Goal: Information Seeking & Learning: Learn about a topic

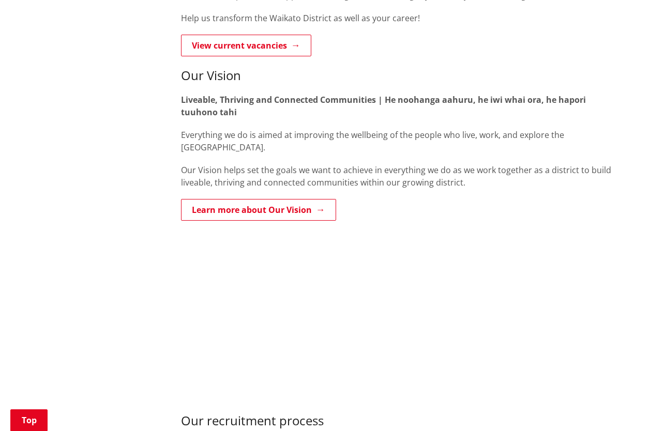
scroll to position [258, 0]
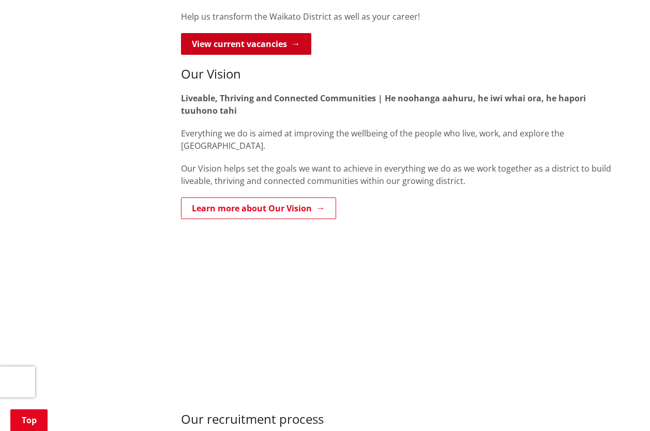
click at [279, 55] on link "View current vacancies" at bounding box center [246, 44] width 130 height 22
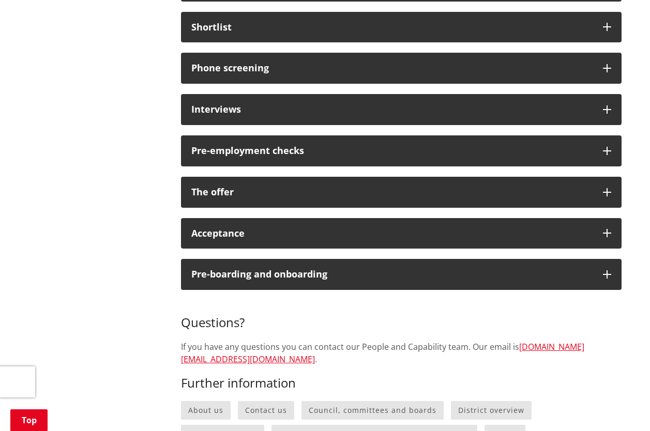
scroll to position [879, 0]
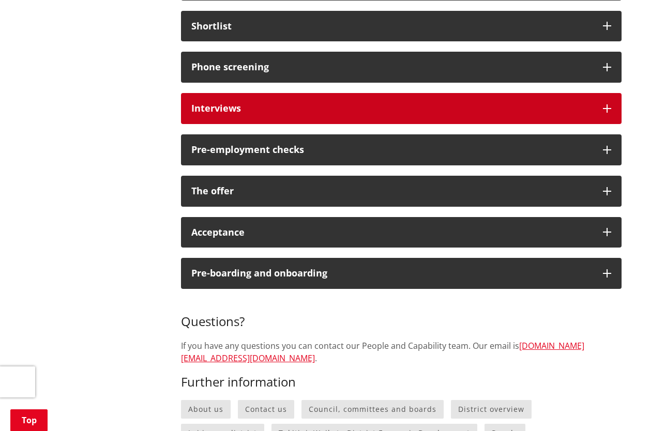
click at [282, 109] on div "Interviews" at bounding box center [391, 108] width 401 height 10
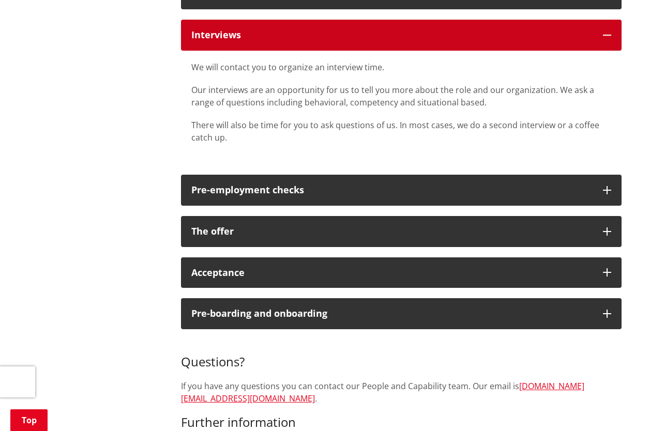
scroll to position [982, 0]
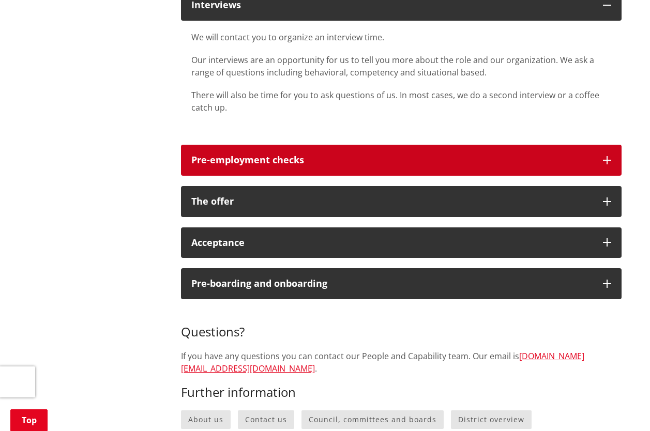
click at [337, 156] on div "Pre-employment checks" at bounding box center [391, 160] width 401 height 10
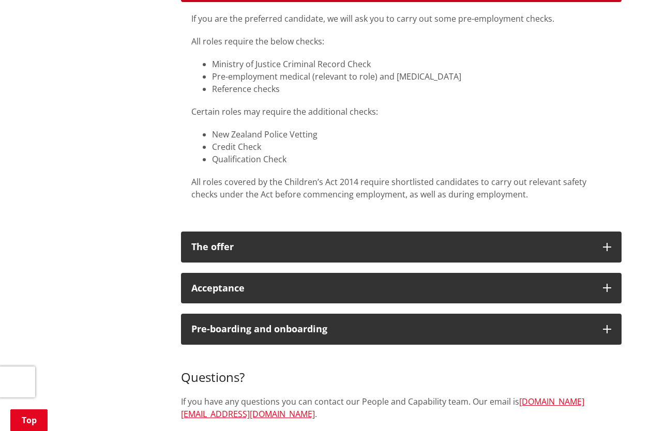
scroll to position [1137, 0]
